Goal: Task Accomplishment & Management: Manage account settings

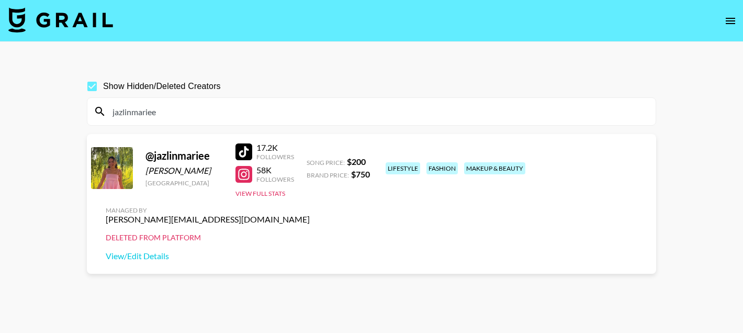
click at [139, 111] on input "jazlinmariee" at bounding box center [377, 111] width 543 height 17
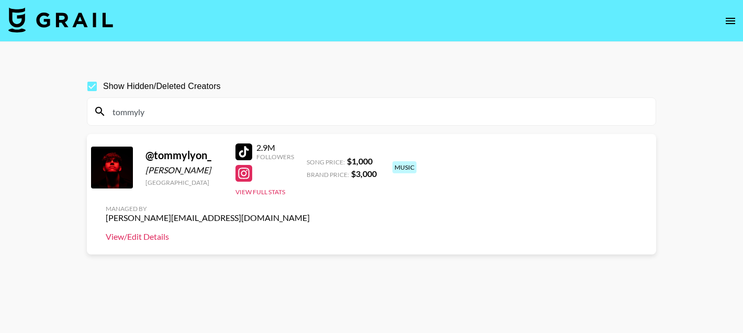
type input "tommyly"
click at [310, 231] on link "View/Edit Details" at bounding box center [208, 236] width 204 height 10
click at [173, 115] on input "tommyly" at bounding box center [377, 111] width 543 height 17
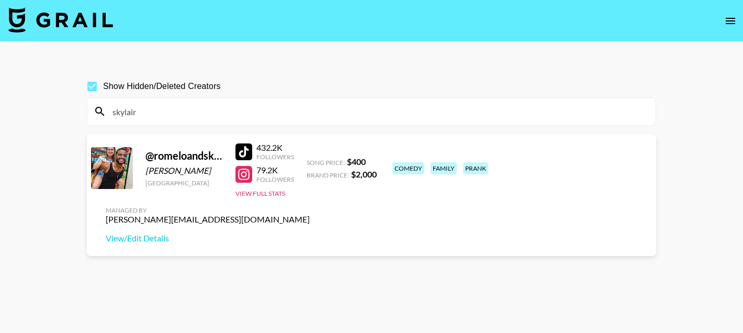
type input "skylair"
click at [250, 152] on div at bounding box center [243, 151] width 17 height 17
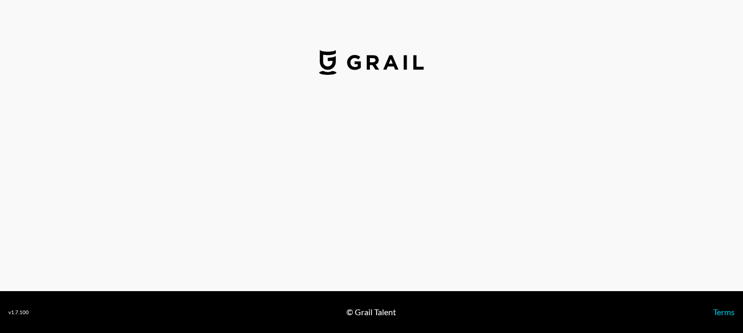
select select "USD"
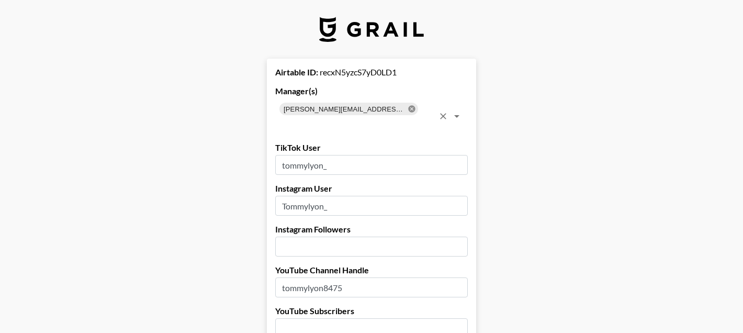
click at [408, 107] on icon at bounding box center [412, 109] width 8 height 8
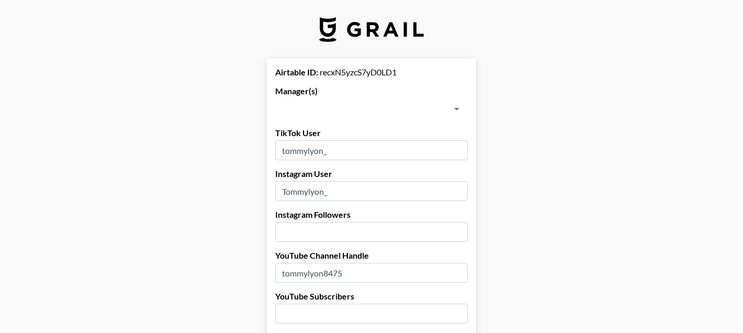
click at [364, 107] on input "text" at bounding box center [362, 108] width 169 height 15
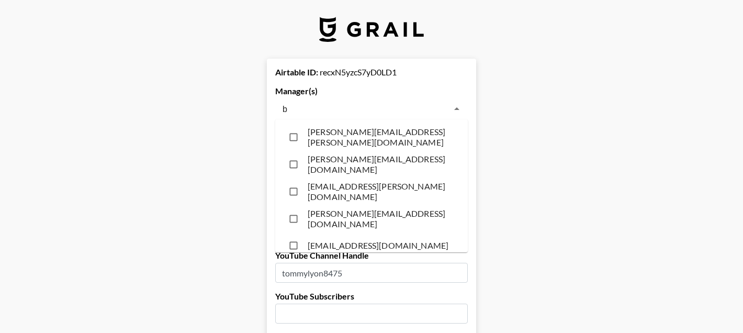
type input "bf"
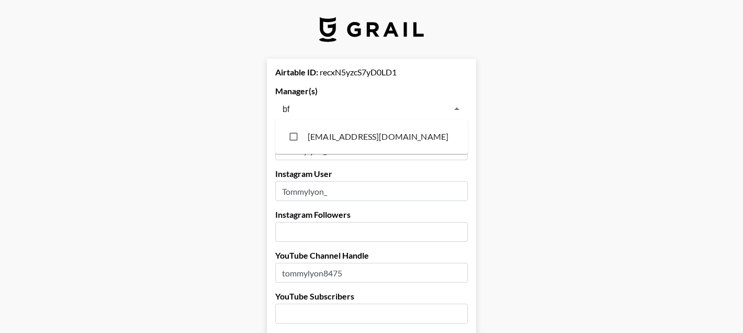
click at [345, 133] on li "[EMAIL_ADDRESS][DOMAIN_NAME]" at bounding box center [371, 136] width 193 height 26
checkbox input "true"
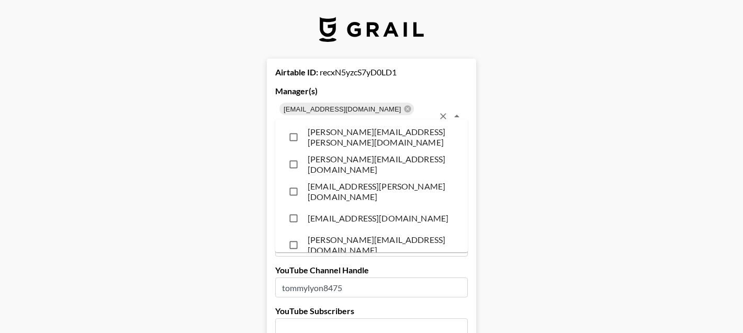
scroll to position [8766, 0]
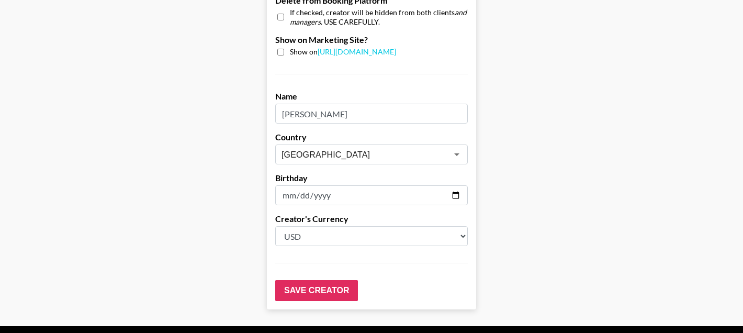
scroll to position [1087, 0]
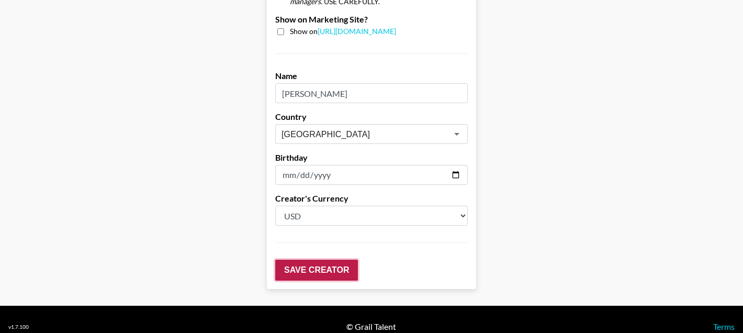
click at [309, 259] on input "Save Creator" at bounding box center [316, 269] width 83 height 21
click at [308, 259] on input "Save Creator" at bounding box center [316, 269] width 83 height 21
